Goal: Task Accomplishment & Management: Complete application form

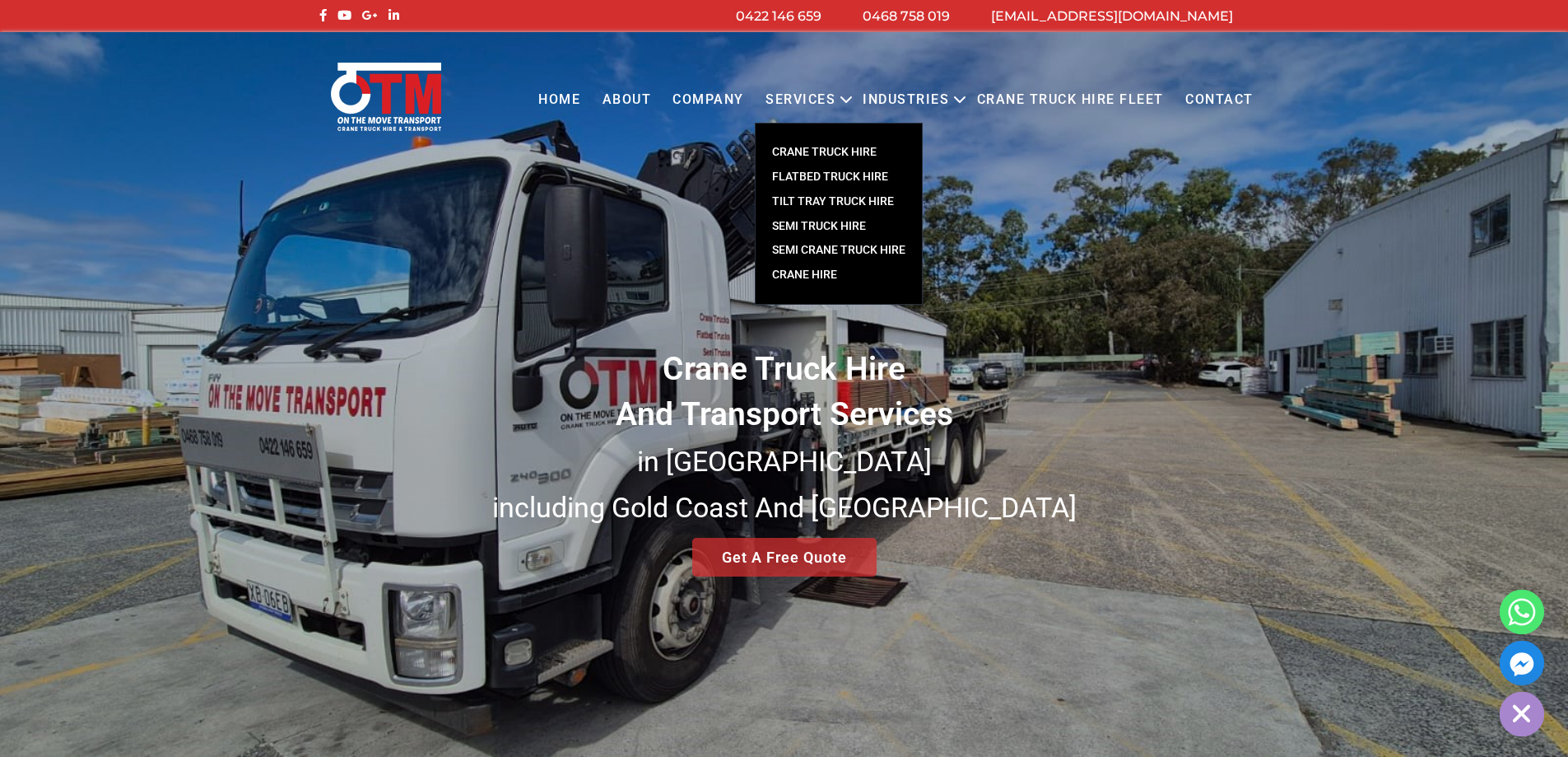
click at [831, 152] on link "CRANE TRUCK HIRE" at bounding box center [839, 152] width 166 height 25
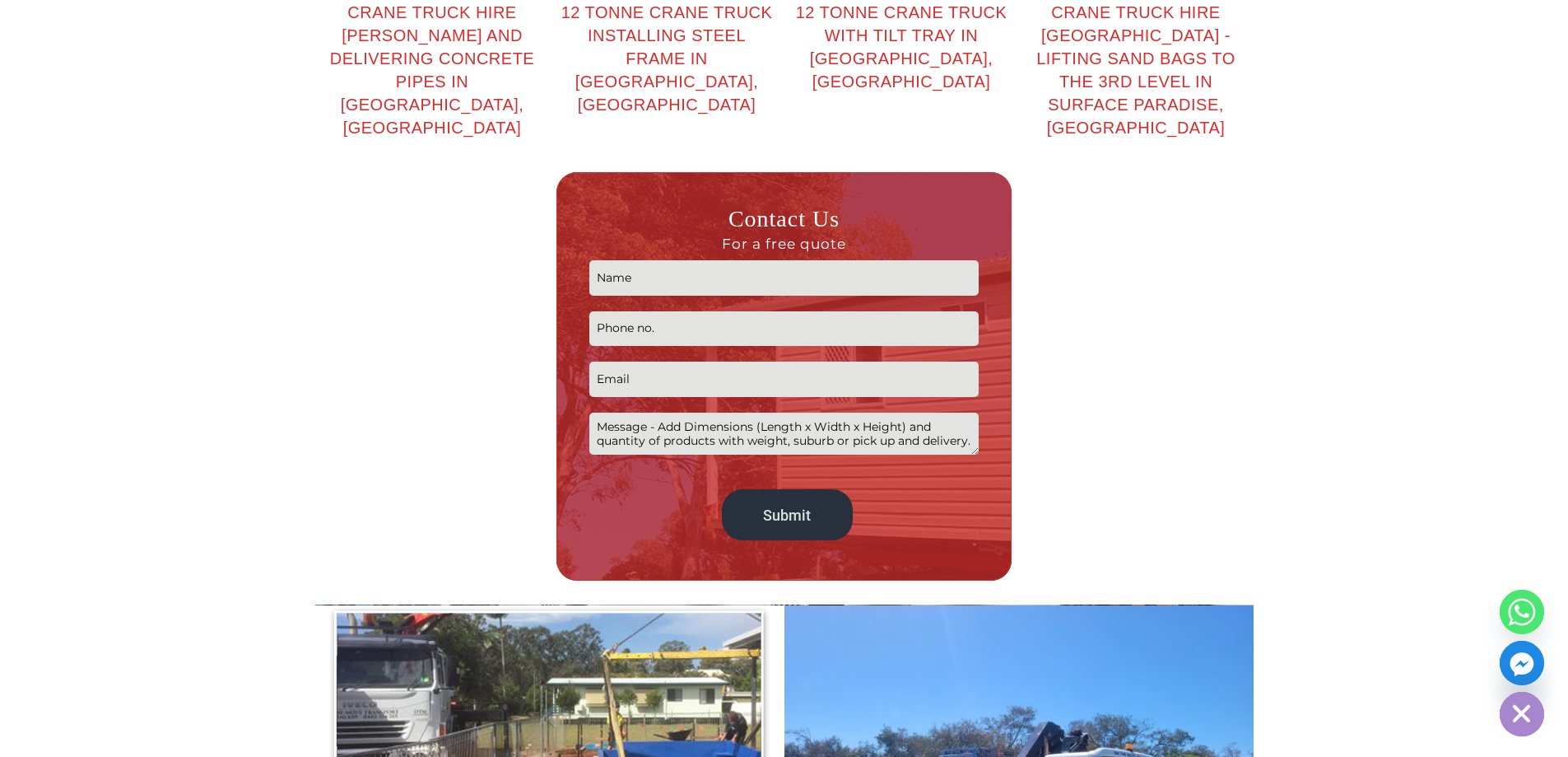
scroll to position [2635, 0]
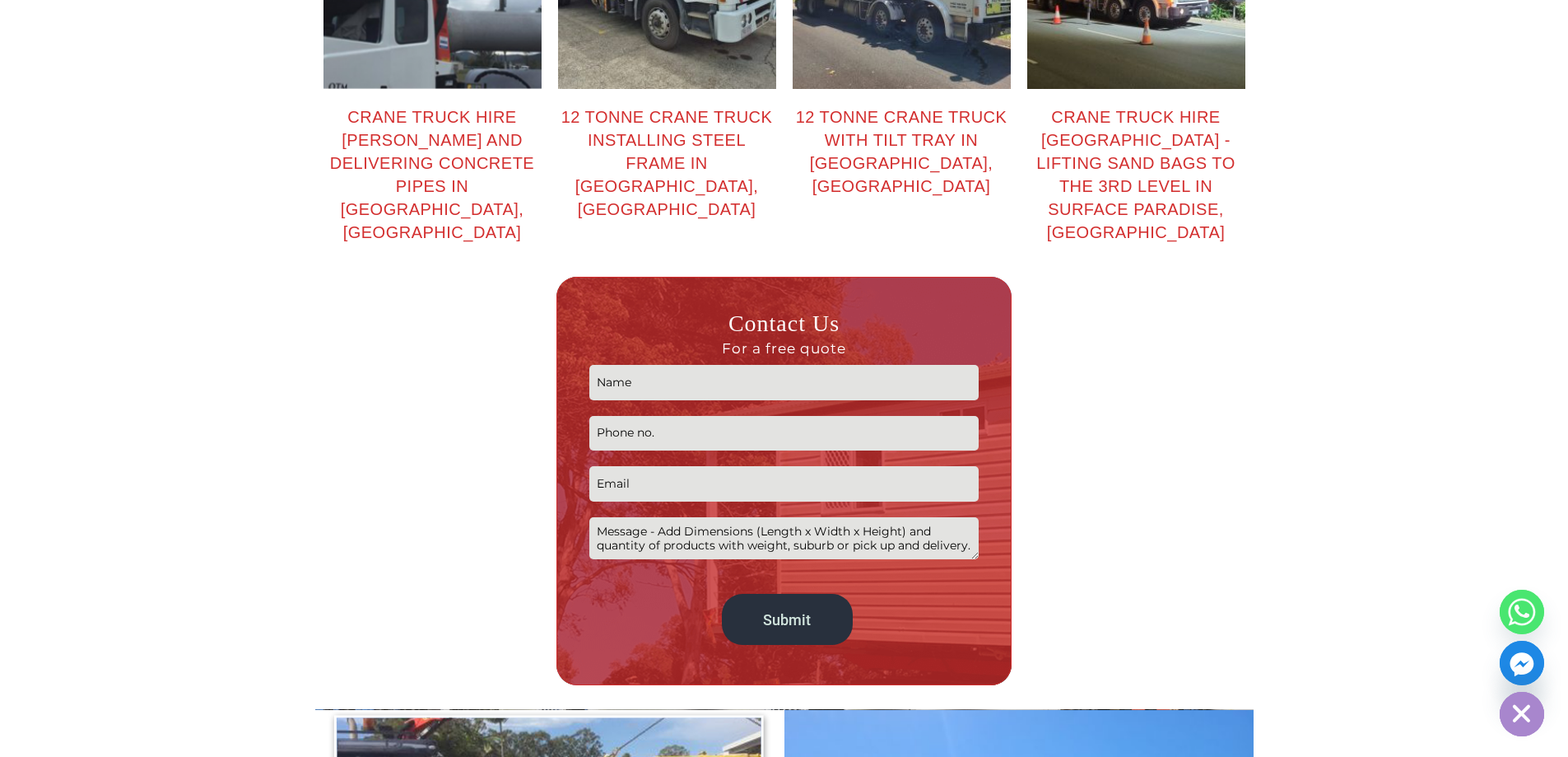
click at [660, 365] on input "Contact form" at bounding box center [784, 382] width 389 height 35
type input "Grant Van Wyk"
type input "0475384606"
click at [677, 466] on input "warehouseqld@cbma.com.au" at bounding box center [784, 483] width 389 height 35
click at [662, 466] on input "warehouseqld@cbma.com.au" at bounding box center [784, 483] width 389 height 35
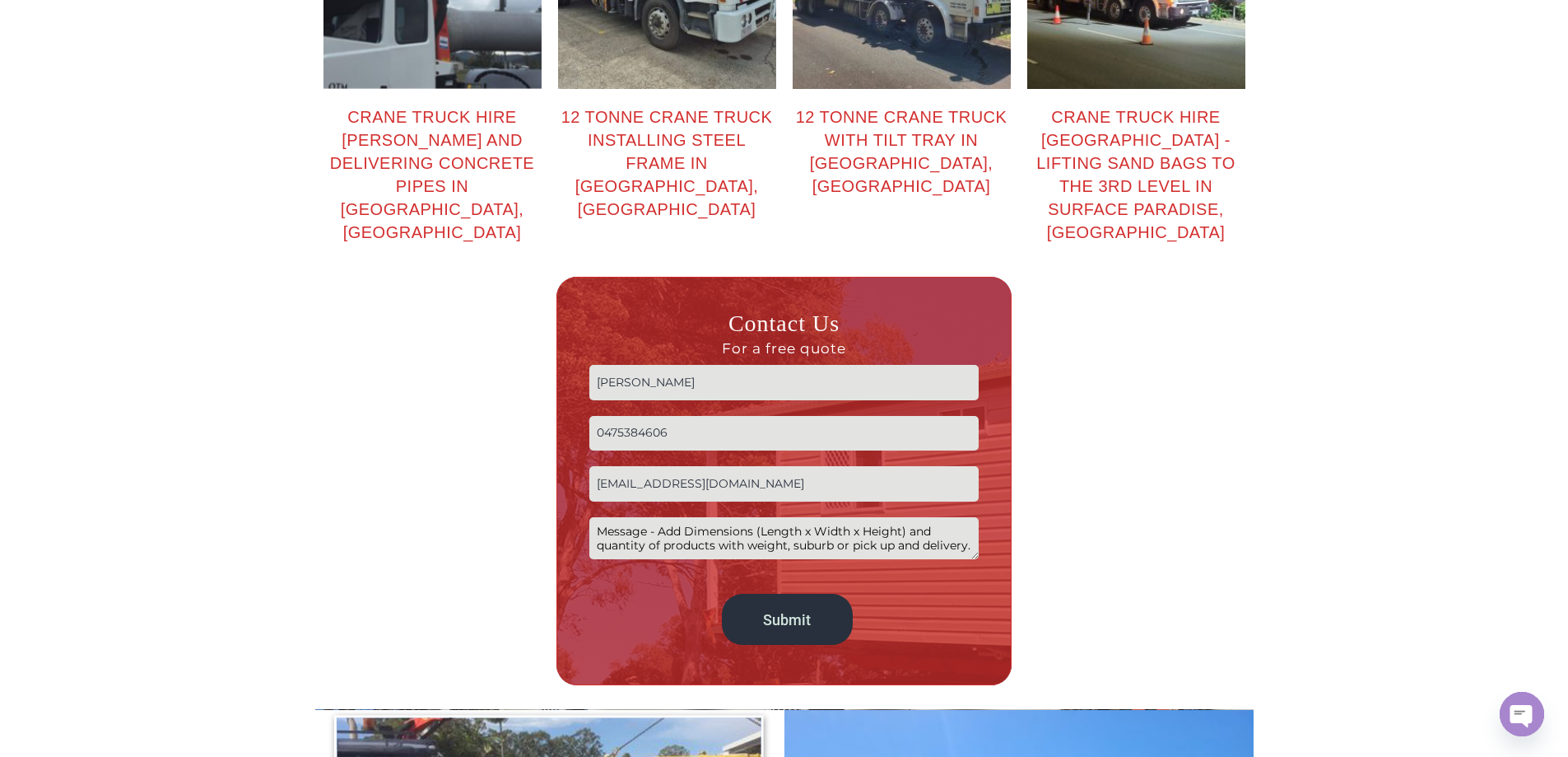
type input "whqld@cbma.com.au"
click at [499, 430] on div at bounding box center [438, 480] width 230 height 409
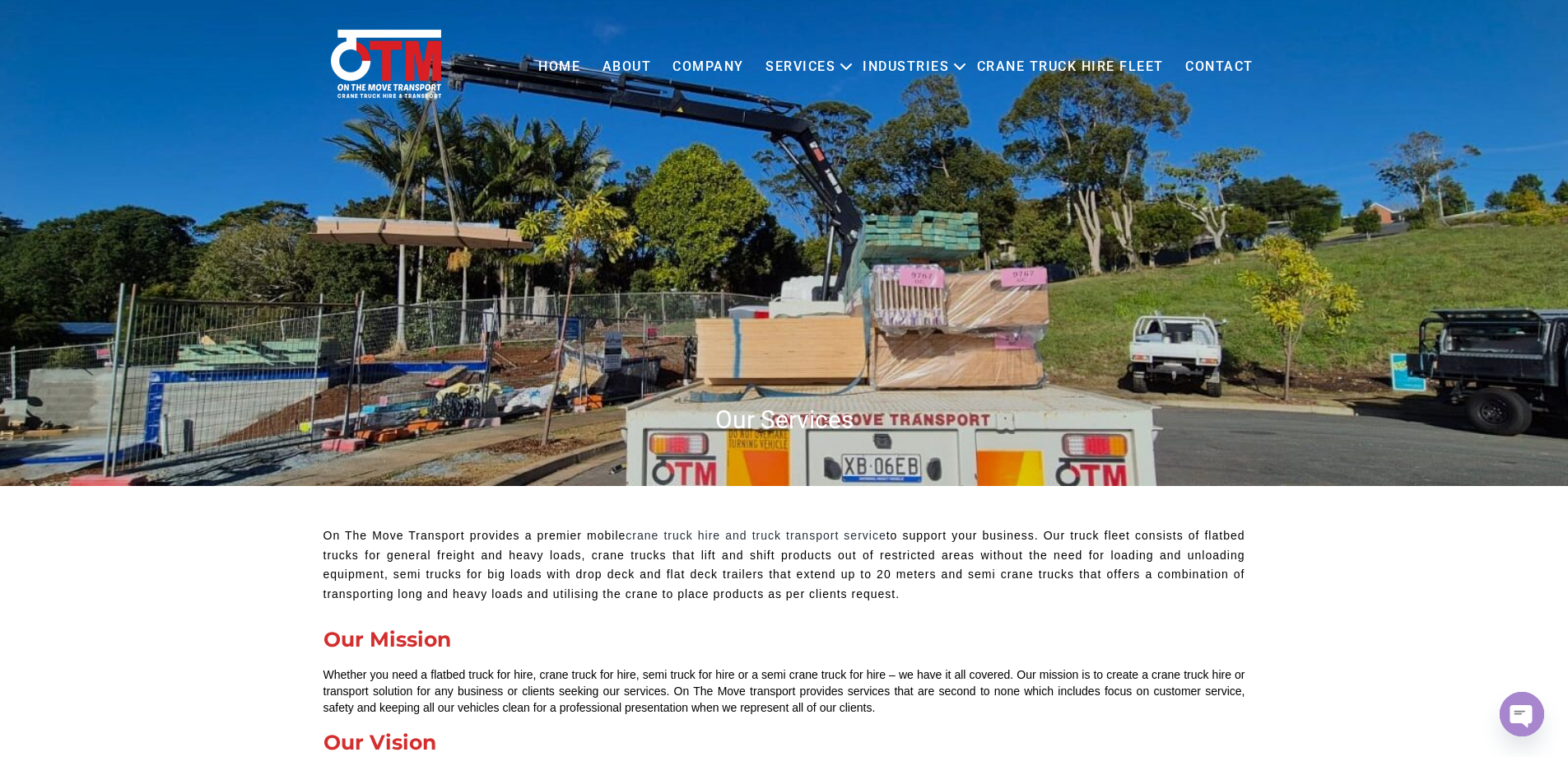
scroll to position [0, 0]
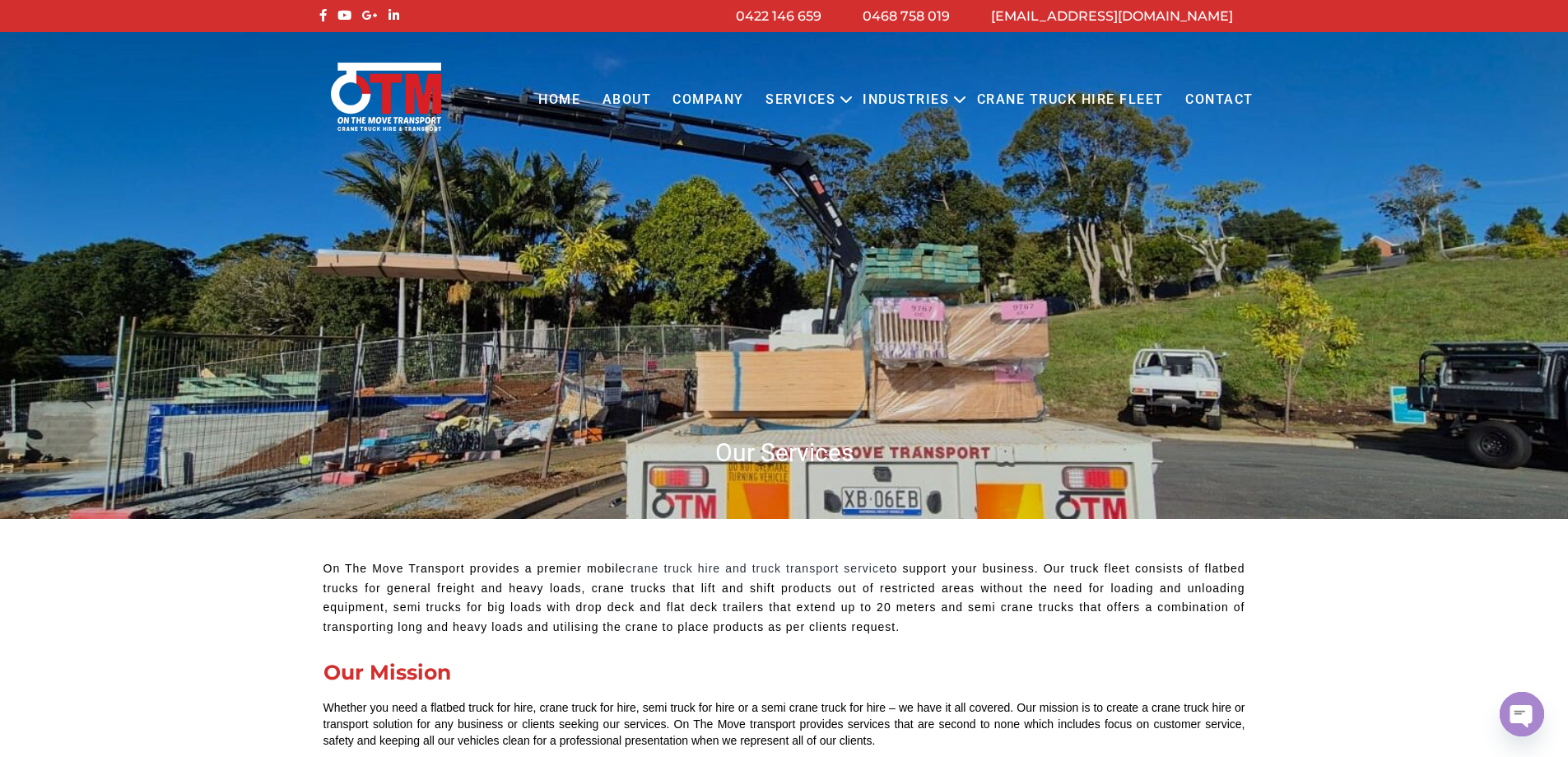
click at [1228, 97] on link "Contact" at bounding box center [1220, 100] width 90 height 45
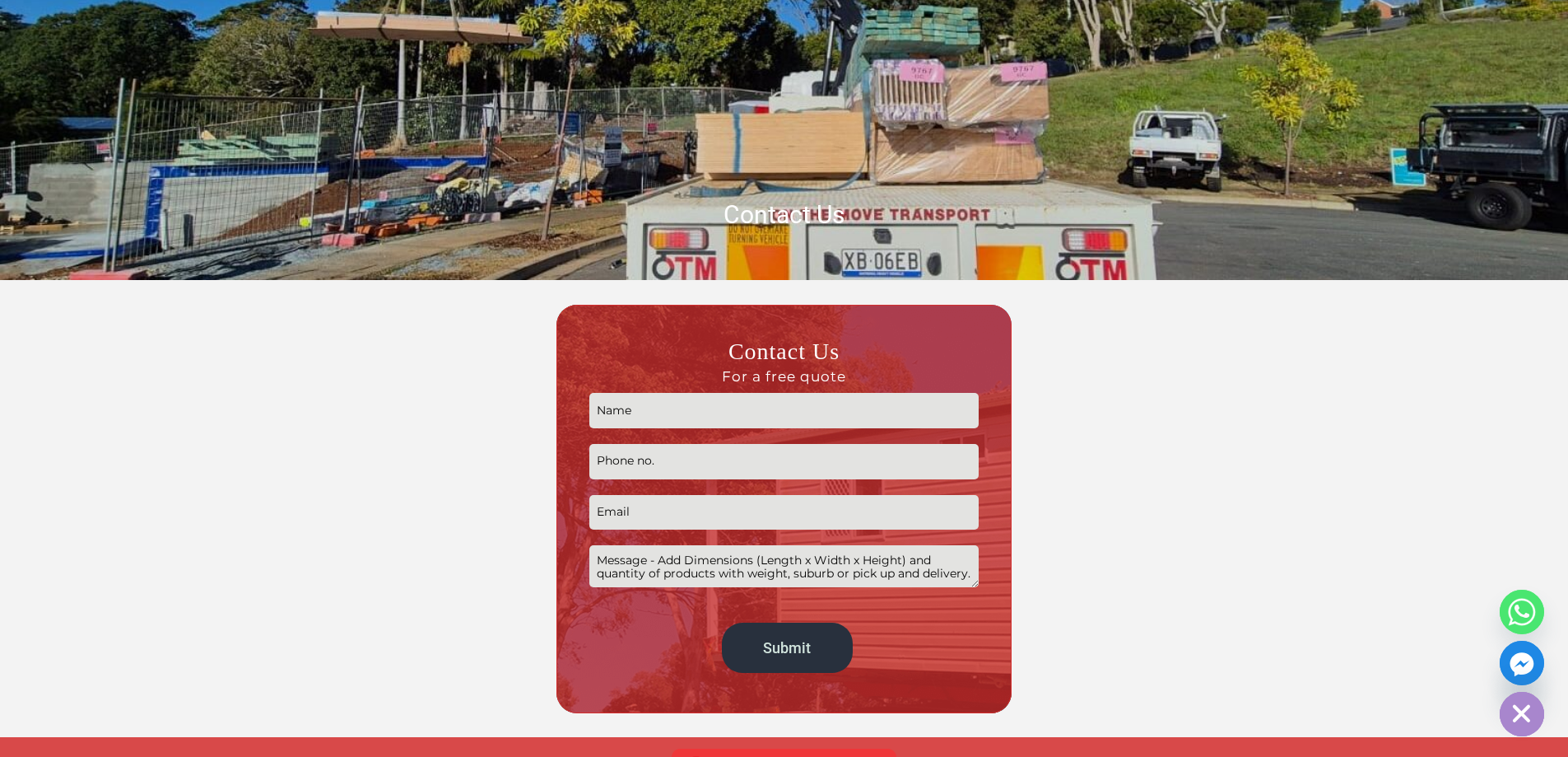
scroll to position [247, 0]
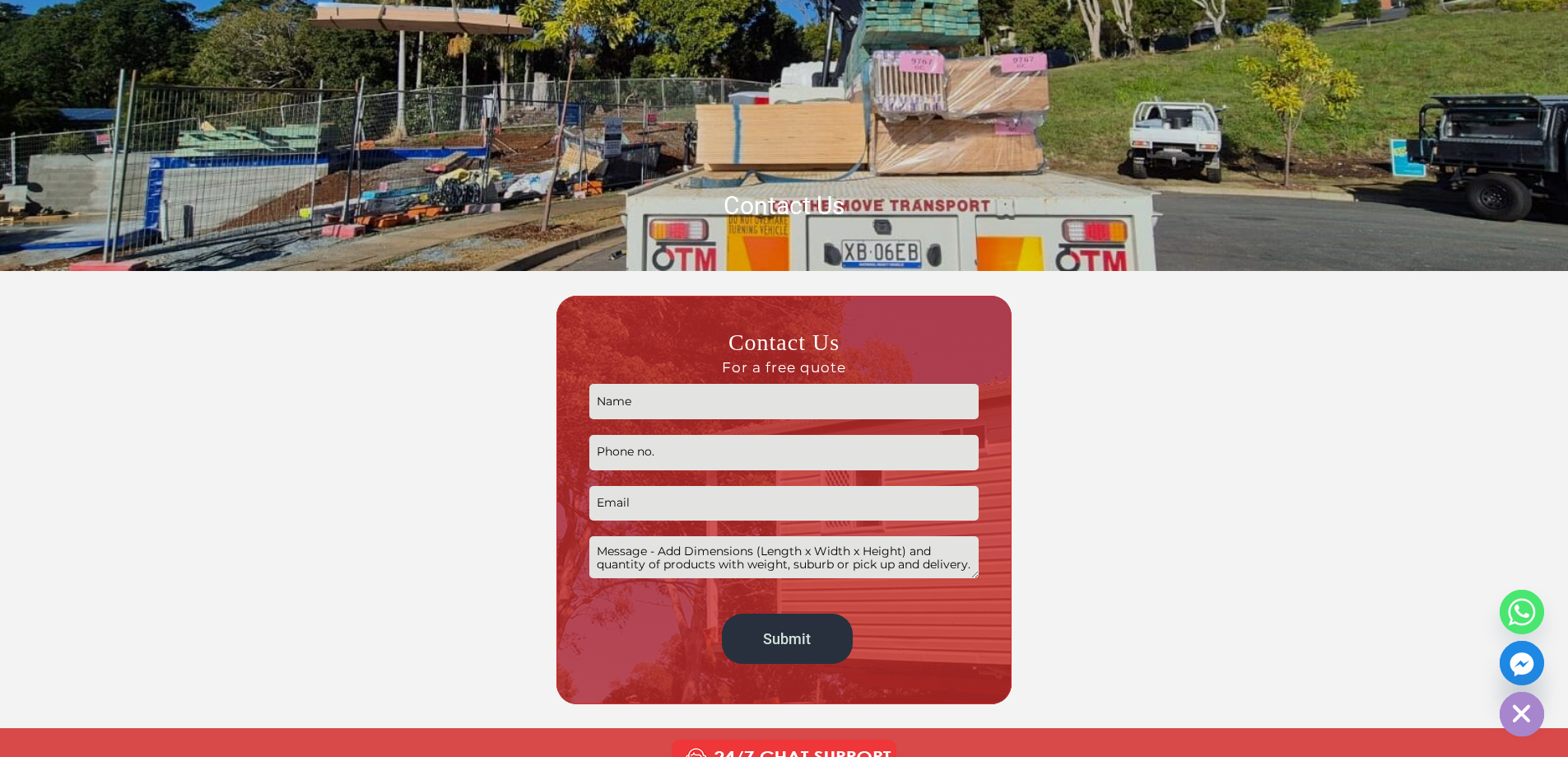
click at [732, 403] on input "Contact form" at bounding box center [784, 401] width 389 height 35
type input "Grant Van Wyk"
type input "0475384606"
click at [661, 500] on input "warehouseqld@cbma.com.au" at bounding box center [784, 503] width 389 height 35
type input "whqld@cbma.com.au"
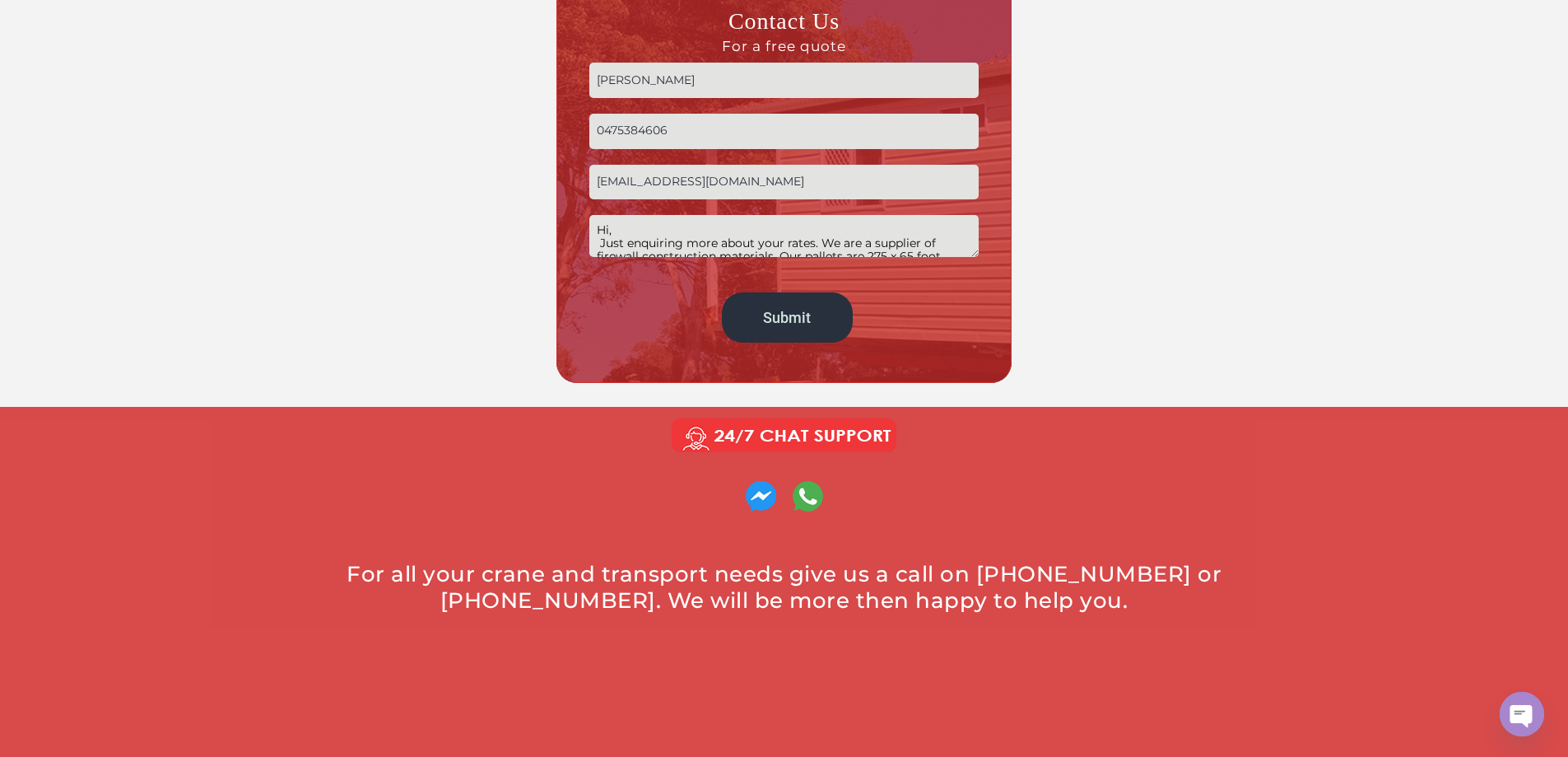
scroll to position [577, 0]
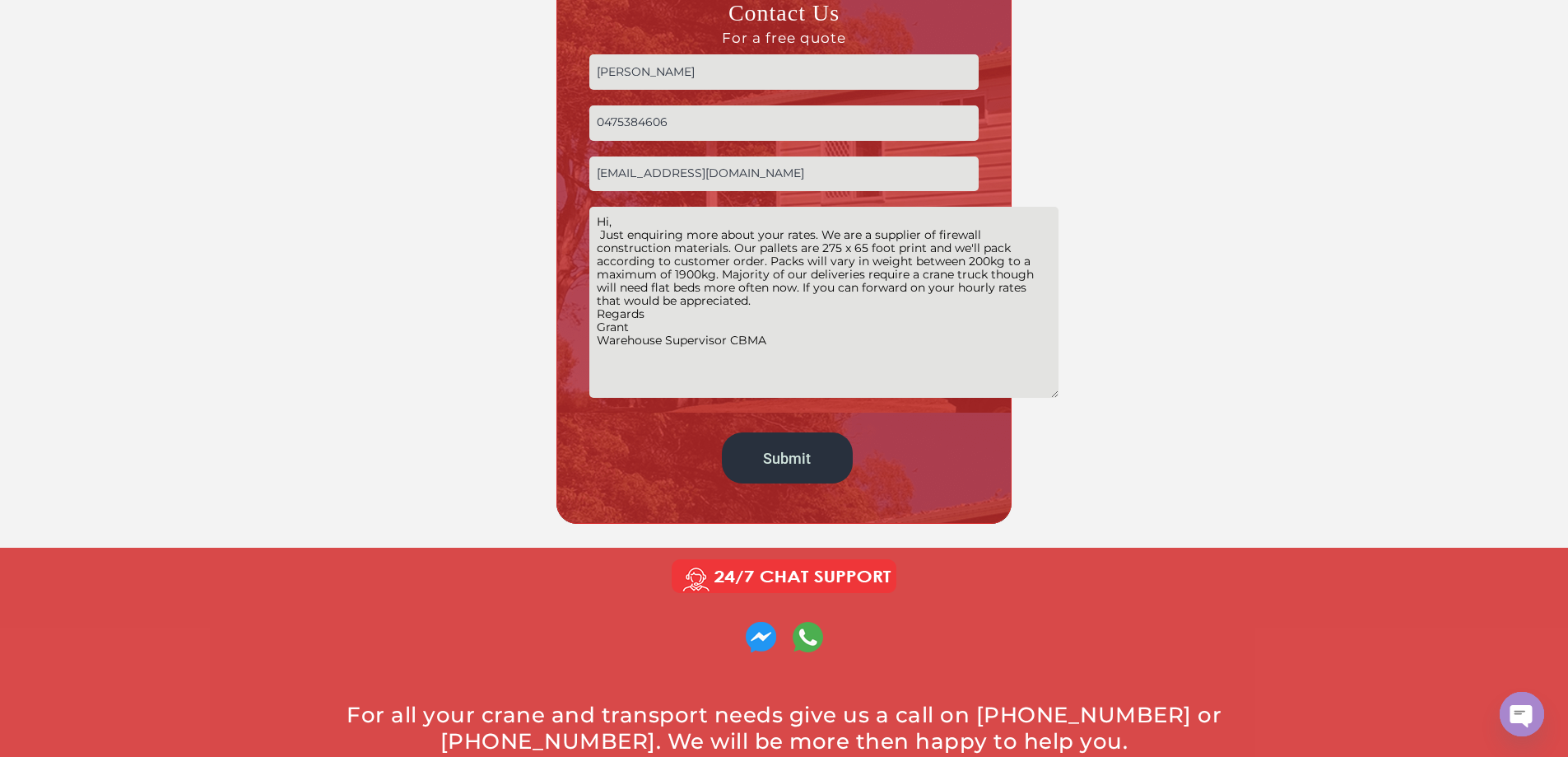
drag, startPoint x: 974, startPoint y: 247, endPoint x: 1053, endPoint y: 395, distance: 167.8
click at [1053, 395] on div "Contact Us For a free quote Grant Van Wyk 0475384606 whqld@cbma.com.au Hi, Just…" at bounding box center [785, 245] width 922 height 558
click at [763, 304] on textarea "Hi, Just enquiring more about your rates. We are a supplier of firewall constru…" at bounding box center [824, 302] width 469 height 191
click at [769, 265] on textarea "Hi, Just enquiring more about your rates. We are a supplier of firewall constru…" at bounding box center [824, 302] width 469 height 191
click at [733, 245] on textarea "Hi, Just enquiring more about your rates. We are a supplier of firewall constru…" at bounding box center [824, 302] width 469 height 191
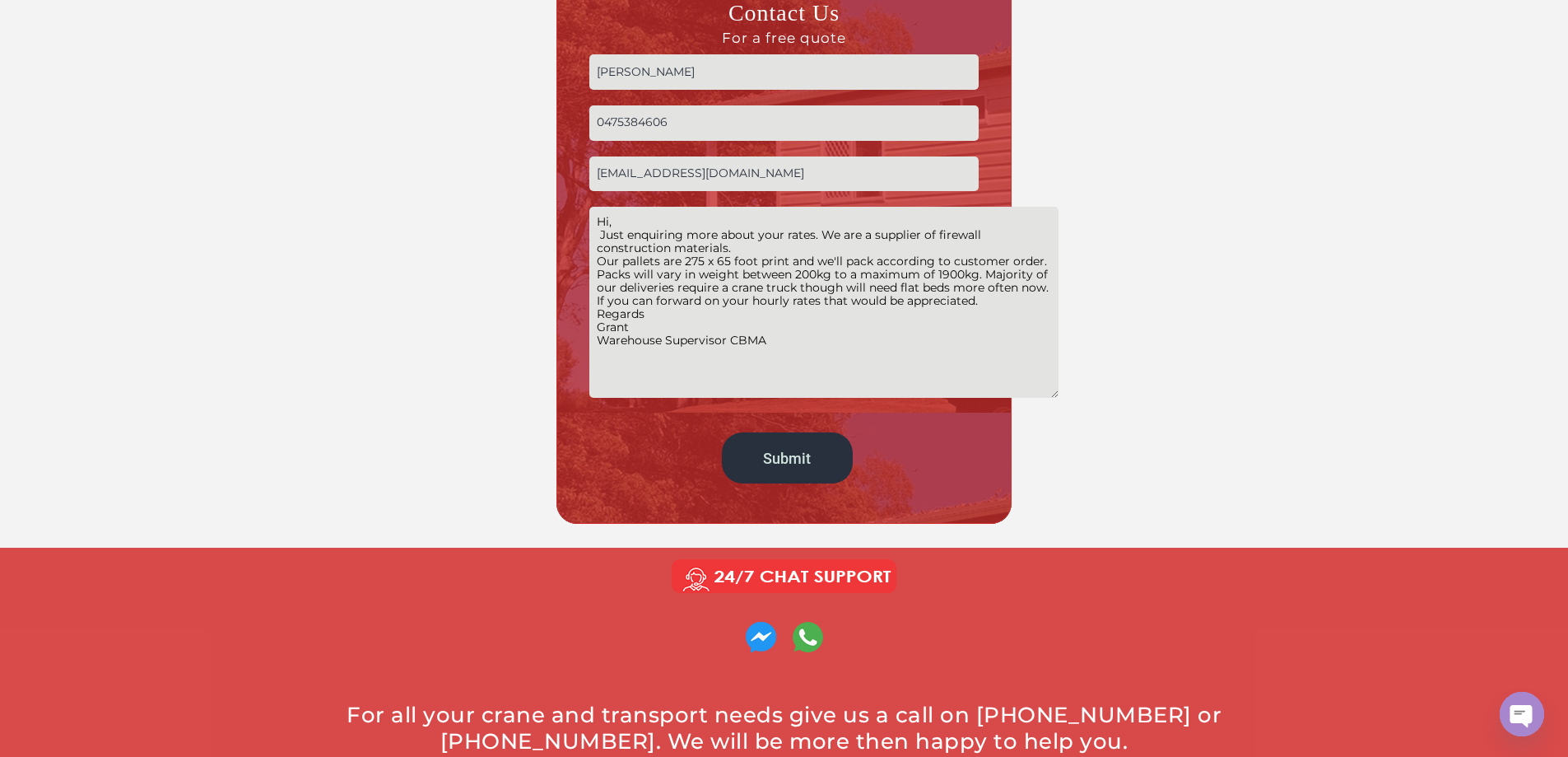
click at [982, 275] on textarea "Hi, Just enquiring more about your rates. We are a supplier of firewall constru…" at bounding box center [824, 302] width 469 height 191
click at [1045, 304] on div at bounding box center [1129, 245] width 230 height 558
click at [804, 351] on textarea "Hi, Just enquiring more about your rates. We are a supplier of firewall constru…" at bounding box center [824, 302] width 469 height 191
click at [983, 278] on textarea "Hi, Just enquiring more about your rates. We are a supplier of firewall constru…" at bounding box center [824, 302] width 469 height 191
click at [989, 276] on textarea "Hi, Just enquiring more about your rates. We are a supplier of firewall constru…" at bounding box center [824, 302] width 469 height 191
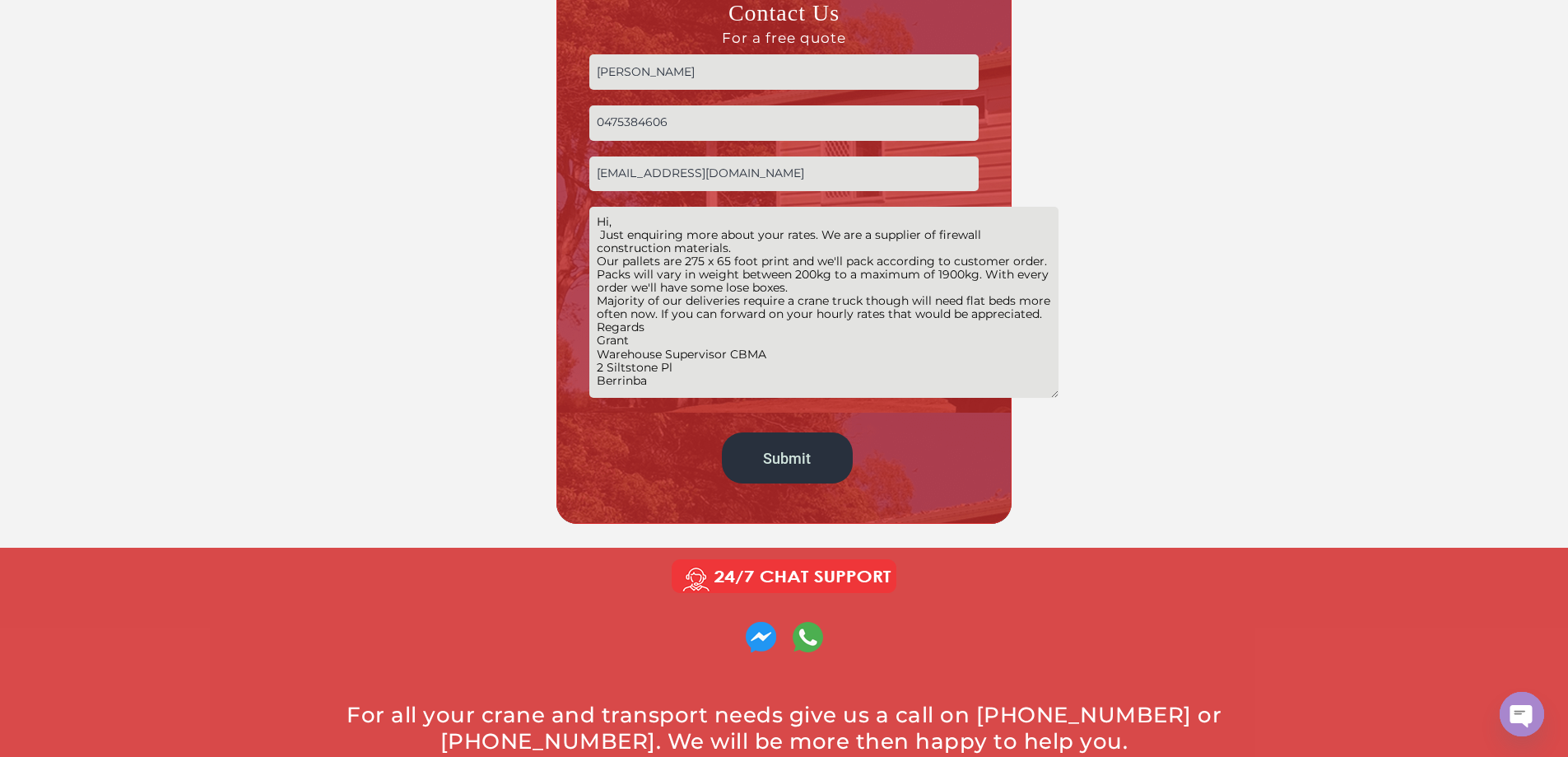
click at [1041, 272] on div at bounding box center [1129, 245] width 230 height 558
drag, startPoint x: 1041, startPoint y: 272, endPoint x: 1036, endPoint y: 281, distance: 10.3
click at [1036, 281] on div at bounding box center [1129, 245] width 230 height 558
click at [1036, 276] on div at bounding box center [1129, 245] width 230 height 558
click at [1036, 274] on div at bounding box center [1129, 245] width 230 height 558
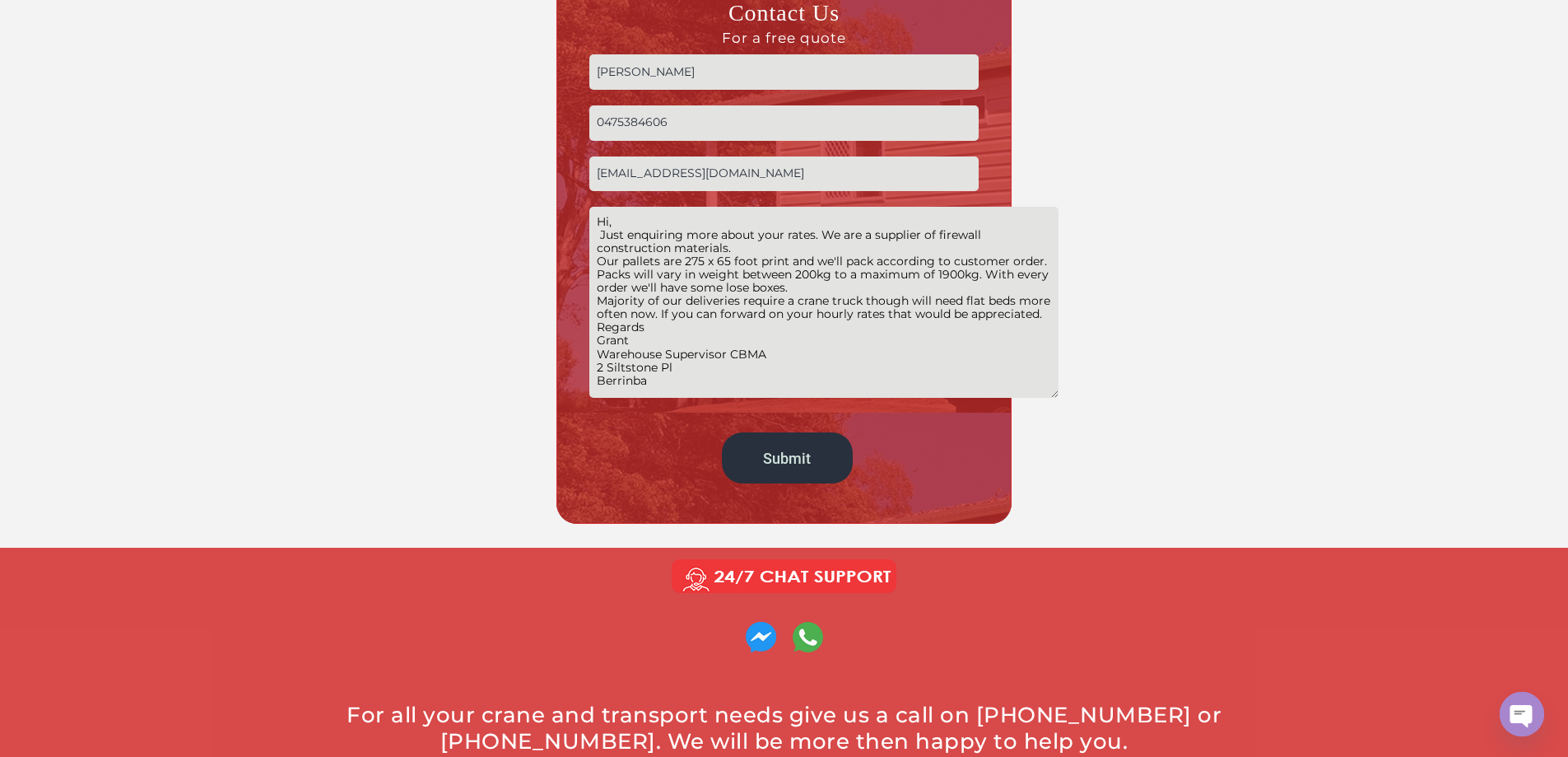
click at [991, 282] on textarea "Hi, Just enquiring more about your rates. We are a supplier of firewall constru…" at bounding box center [824, 302] width 469 height 191
click at [1030, 273] on div at bounding box center [1129, 245] width 230 height 558
click at [990, 273] on textarea "Hi, Just enquiring more about your rates. We are a supplier of firewall constru…" at bounding box center [824, 302] width 469 height 191
click at [628, 288] on textarea "Hi, Just enquiring more about your rates. We are a supplier of firewall constru…" at bounding box center [824, 302] width 469 height 191
type textarea "Hi, Just enquiring more about your rates. We are a supplier of firewall constru…"
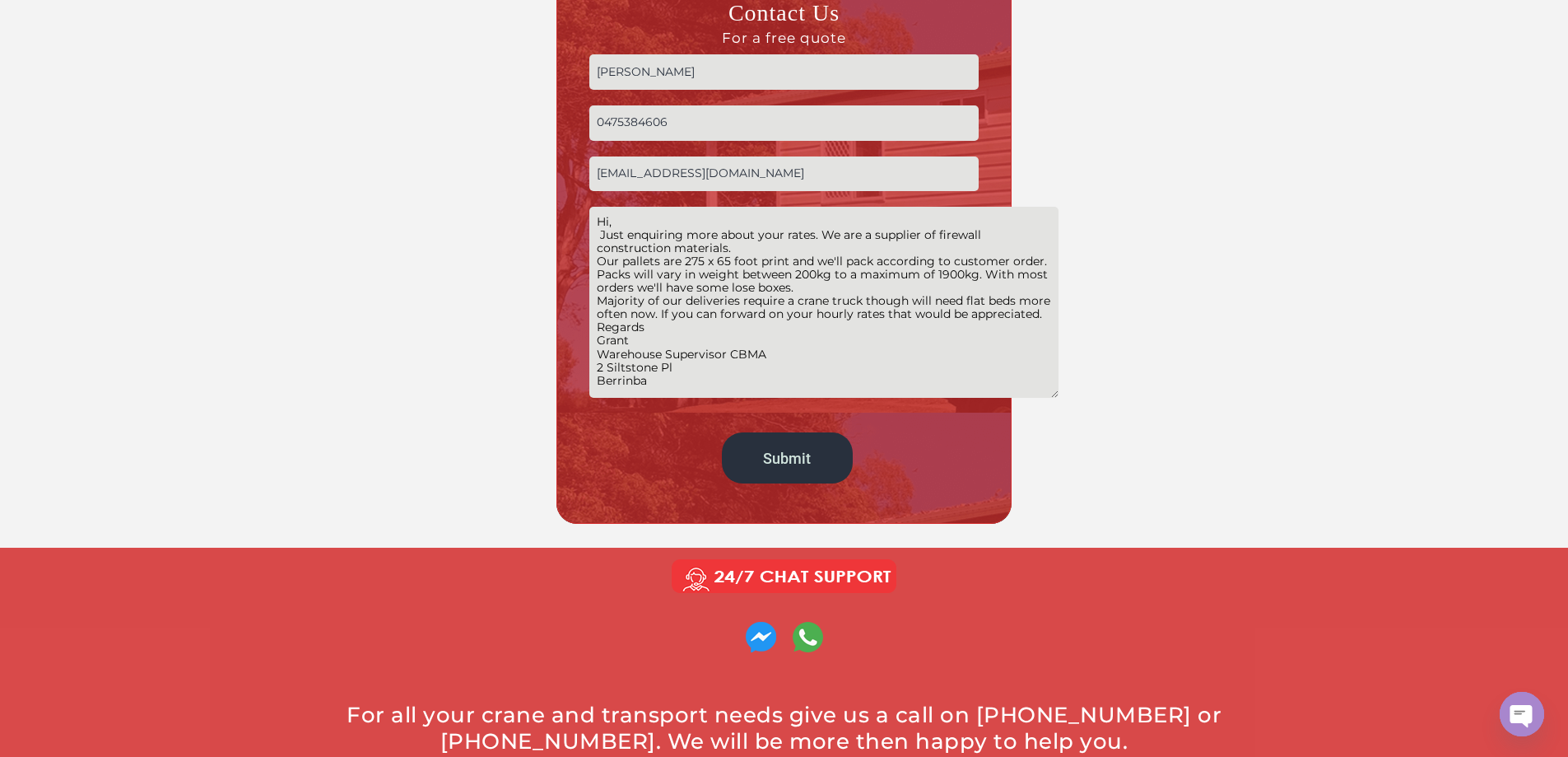
click at [698, 119] on input "0475384606" at bounding box center [784, 123] width 389 height 35
type input "0447564860"
click at [829, 443] on input "Submit" at bounding box center [788, 457] width 131 height 50
